Goal: Transaction & Acquisition: Book appointment/travel/reservation

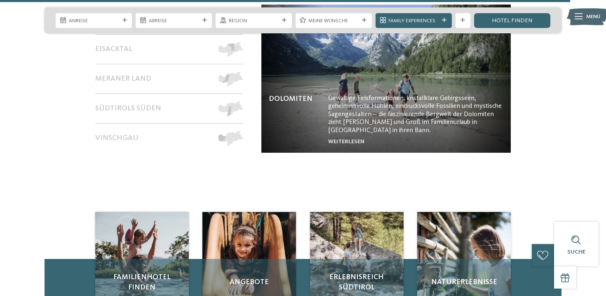
scroll to position [3217, 0]
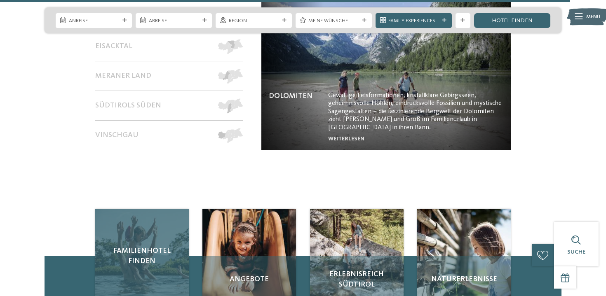
click at [138, 220] on div "Familienhotel finden" at bounding box center [142, 256] width 94 height 94
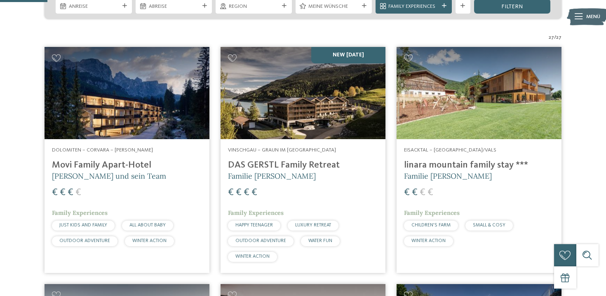
scroll to position [199, 0]
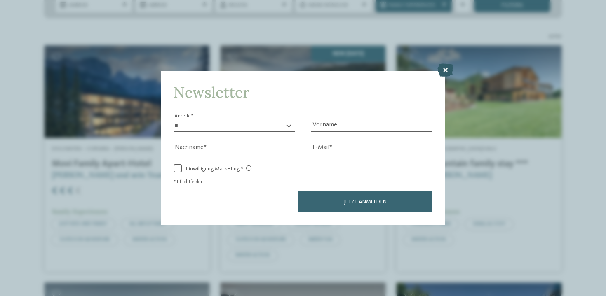
click at [444, 70] on icon at bounding box center [445, 69] width 16 height 13
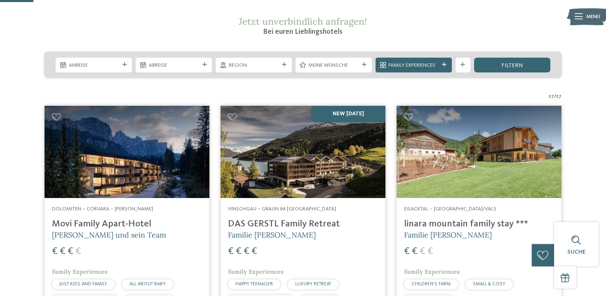
scroll to position [138, 0]
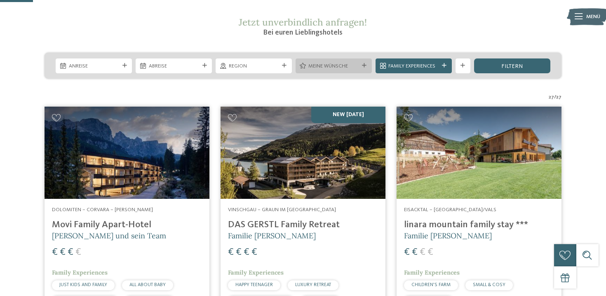
click at [363, 70] on div "Meine Wünsche" at bounding box center [333, 66] width 76 height 15
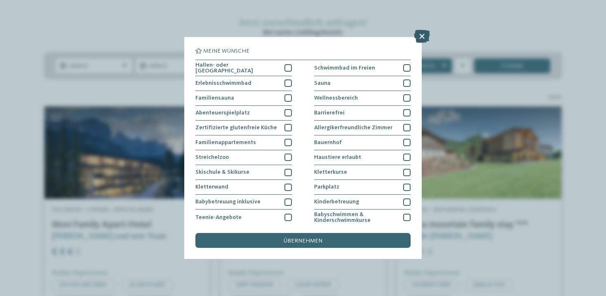
click at [423, 36] on icon at bounding box center [422, 36] width 16 height 13
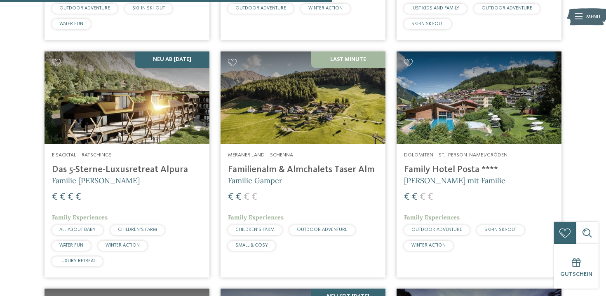
scroll to position [1387, 0]
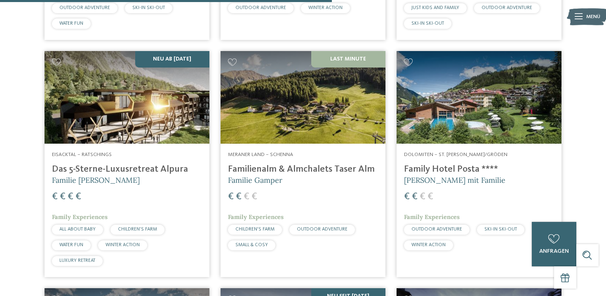
click at [132, 164] on h4 "Das 5-Sterne-Luxusretreat Alpura" at bounding box center [127, 169] width 150 height 11
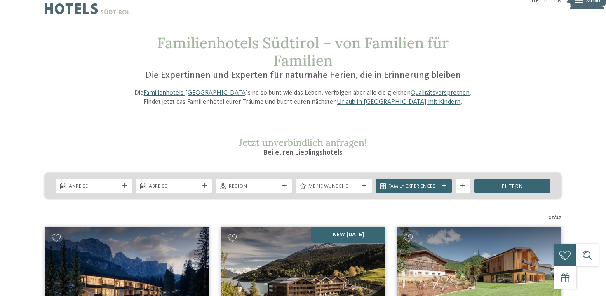
scroll to position [0, 0]
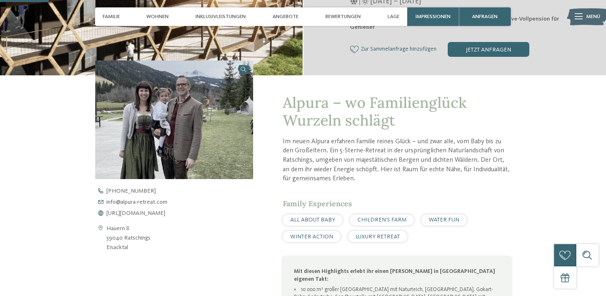
scroll to position [225, 0]
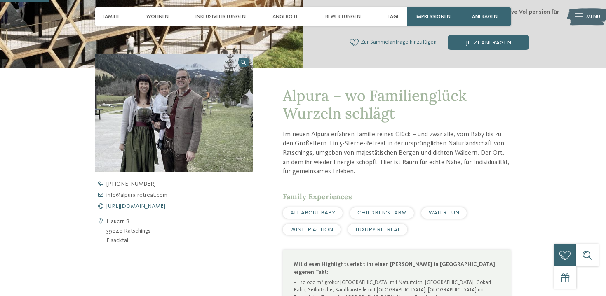
click at [145, 206] on span "[URL][DOMAIN_NAME]" at bounding box center [135, 207] width 59 height 6
click at [143, 195] on span "info@ no-spam. alpura-retreat. no-spam. com" at bounding box center [136, 195] width 61 height 6
